Goal: Information Seeking & Learning: Find specific fact

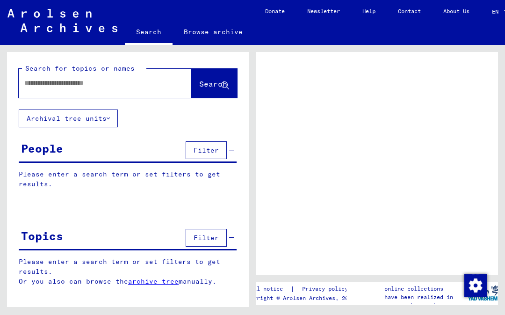
scroll to position [7, 0]
click at [44, 87] on div at bounding box center [105, 83] width 173 height 29
click at [28, 81] on input "text" at bounding box center [96, 83] width 145 height 10
type input "**********"
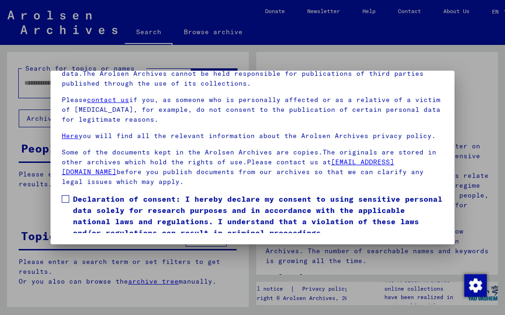
scroll to position [106, 0]
click at [63, 195] on span at bounding box center [65, 198] width 7 height 7
click at [78, 243] on button "I agree" at bounding box center [84, 252] width 45 height 18
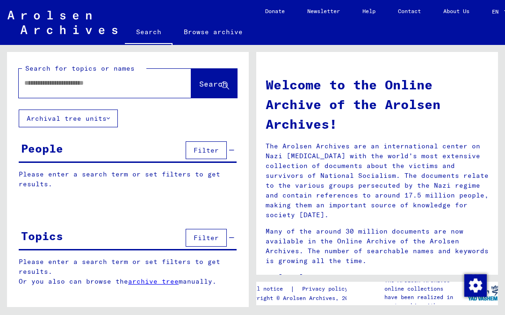
click at [44, 94] on div at bounding box center [105, 83] width 173 height 29
click at [39, 94] on div at bounding box center [105, 83] width 173 height 29
click at [41, 95] on div at bounding box center [105, 83] width 173 height 29
click at [40, 93] on div at bounding box center [91, 83] width 145 height 21
click at [39, 73] on div at bounding box center [91, 83] width 145 height 21
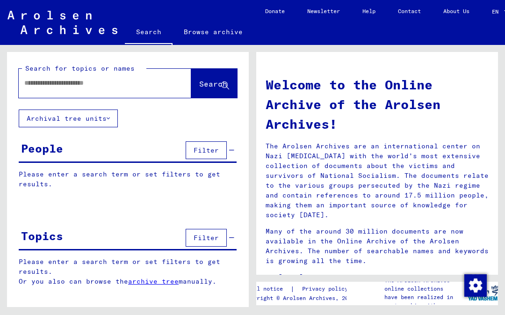
click at [29, 97] on div at bounding box center [105, 83] width 173 height 29
click at [26, 87] on input "text" at bounding box center [93, 83] width 139 height 10
click at [199, 83] on span "Search" at bounding box center [213, 83] width 28 height 9
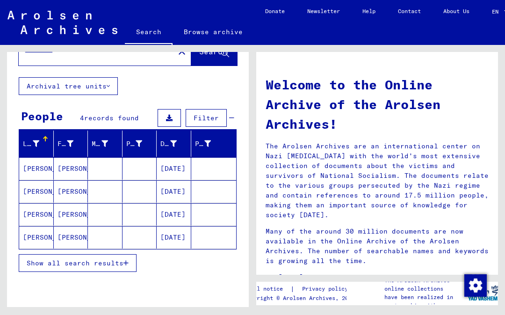
scroll to position [31, 0]
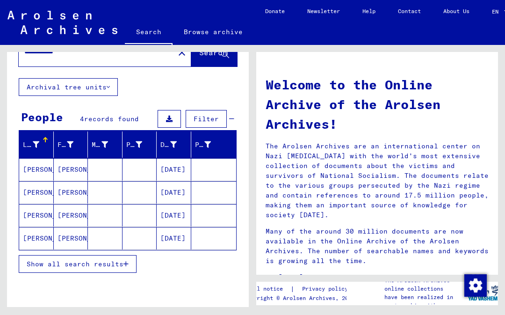
click at [50, 261] on span "Show all search results" at bounding box center [75, 264] width 97 height 8
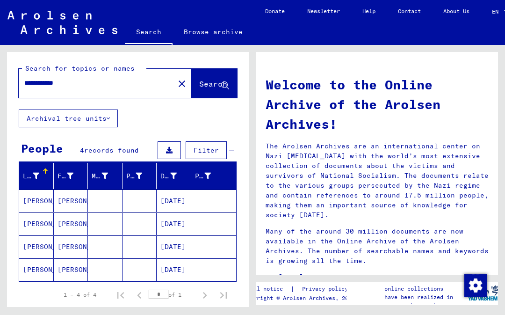
scroll to position [0, 0]
click at [43, 80] on input "**********" at bounding box center [93, 83] width 139 height 10
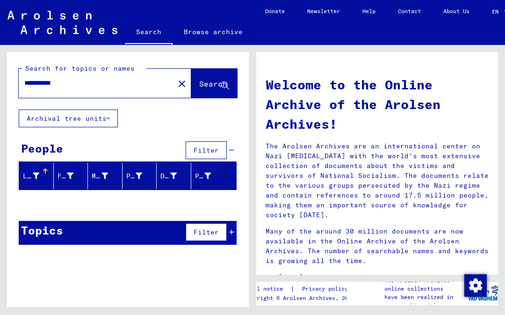
click at [40, 79] on input "**********" at bounding box center [93, 83] width 139 height 10
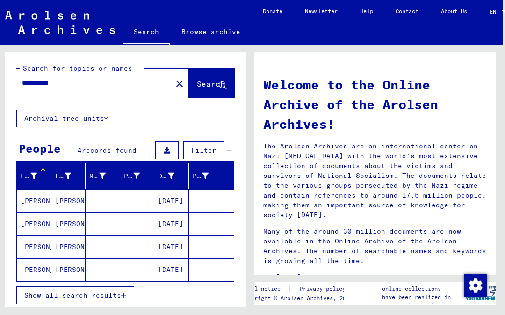
click at [62, 78] on input "**********" at bounding box center [91, 83] width 139 height 10
type input "**********"
click at [197, 80] on span "Search" at bounding box center [212, 85] width 30 height 10
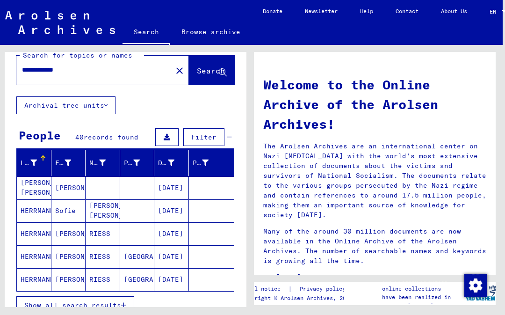
scroll to position [14, 0]
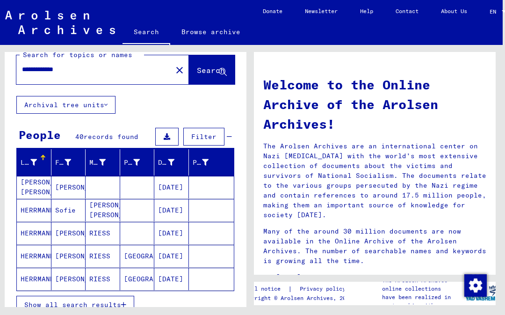
click at [33, 176] on mat-cell "[PERSON_NAME] [PERSON_NAME]" at bounding box center [34, 187] width 35 height 22
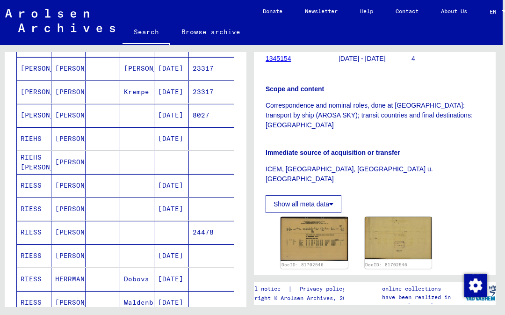
scroll to position [410, 0]
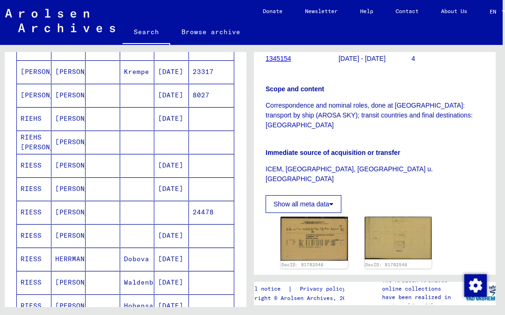
click at [31, 154] on mat-cell "RIESS" at bounding box center [34, 165] width 35 height 23
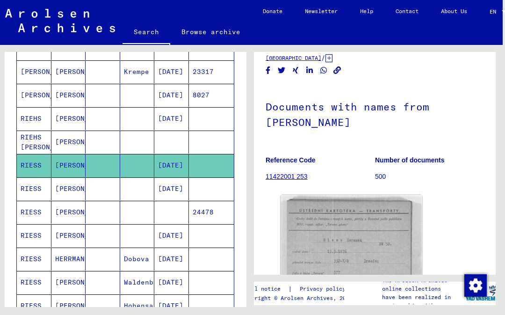
scroll to position [21, 0]
click at [382, 204] on img at bounding box center [352, 244] width 142 height 101
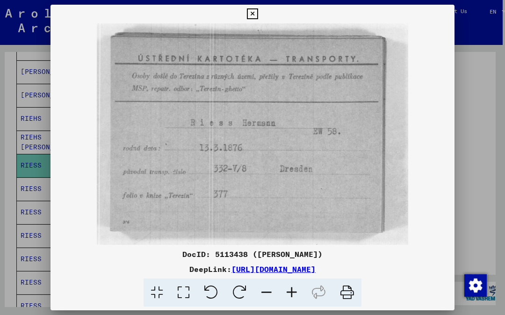
click at [261, 15] on button at bounding box center [252, 14] width 16 height 19
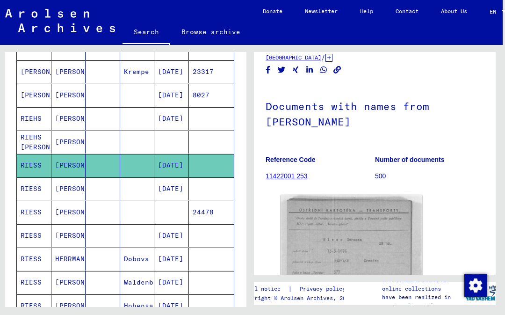
click at [36, 177] on mat-cell "RIESS" at bounding box center [34, 188] width 35 height 23
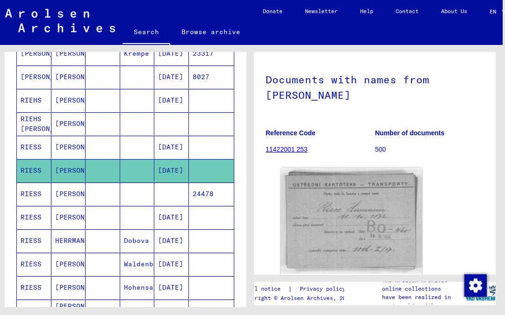
scroll to position [429, 0]
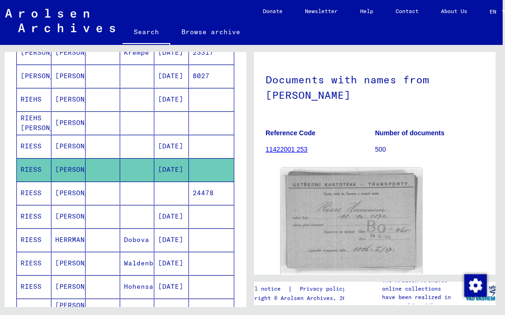
click at [35, 182] on mat-cell "RIESS" at bounding box center [34, 193] width 35 height 23
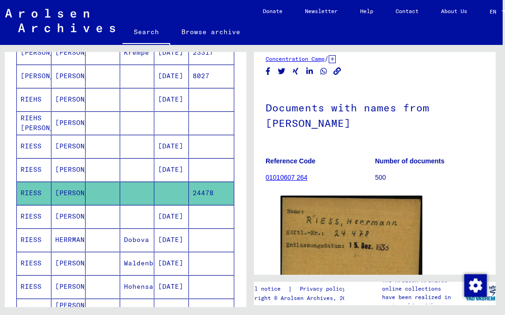
scroll to position [22, 0]
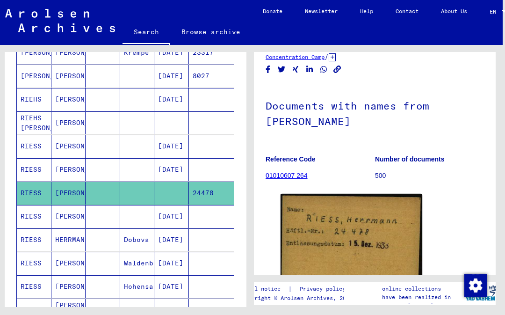
click at [396, 199] on img at bounding box center [352, 250] width 142 height 113
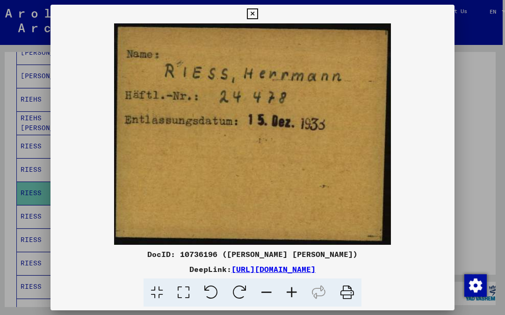
click at [261, 21] on button at bounding box center [252, 14] width 16 height 19
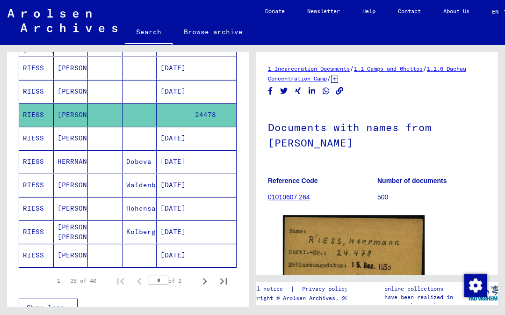
scroll to position [0, 0]
